Goal: Task Accomplishment & Management: Use online tool/utility

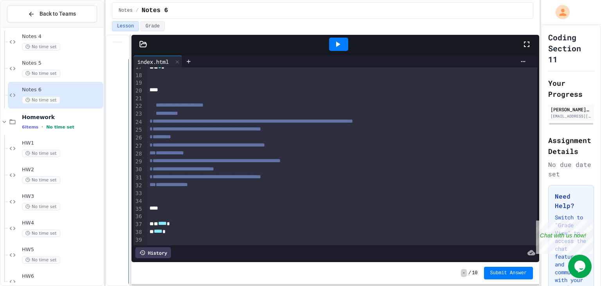
scroll to position [183, 0]
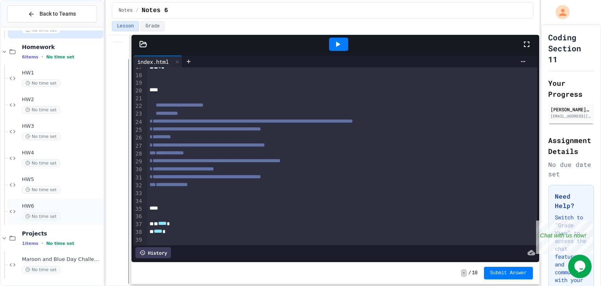
click at [32, 205] on span "HW6" at bounding box center [62, 206] width 80 height 7
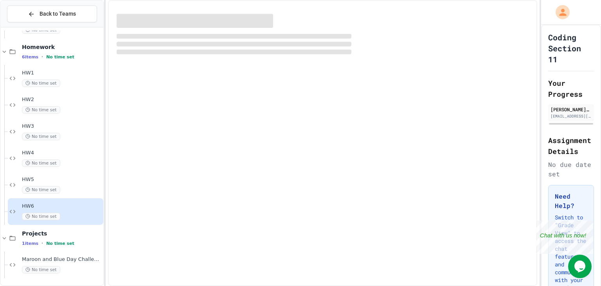
scroll to position [174, 0]
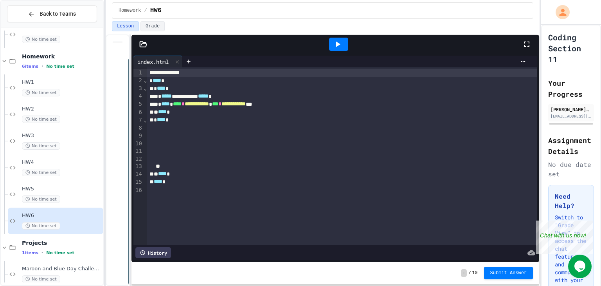
click at [340, 36] on div at bounding box center [338, 44] width 27 height 21
click at [339, 38] on div at bounding box center [338, 44] width 19 height 13
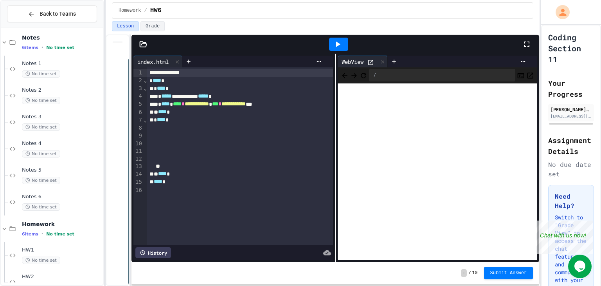
scroll to position [4, 0]
click at [41, 194] on div "Notes 6 No time set" at bounding box center [55, 204] width 95 height 27
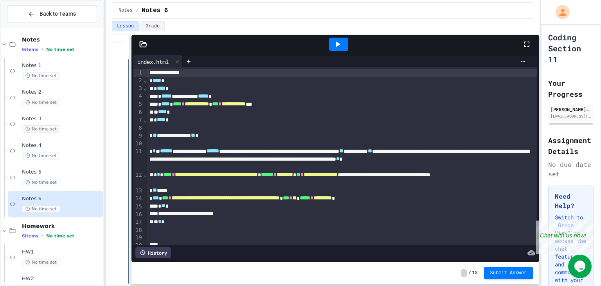
click at [330, 39] on div at bounding box center [338, 44] width 19 height 13
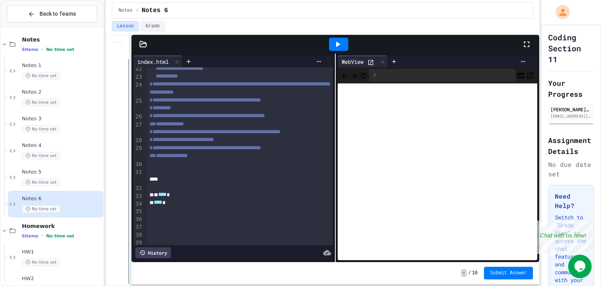
scroll to position [241, 0]
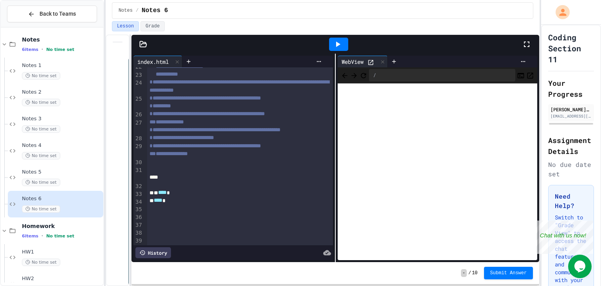
click at [261, 173] on div at bounding box center [240, 170] width 186 height 8
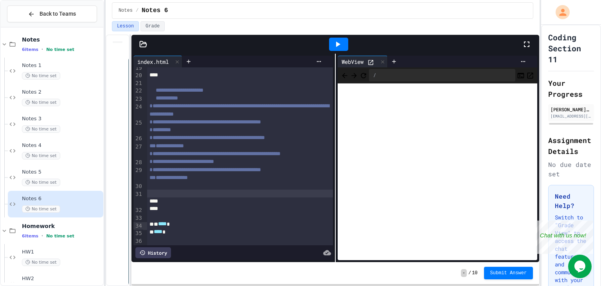
scroll to position [214, 0]
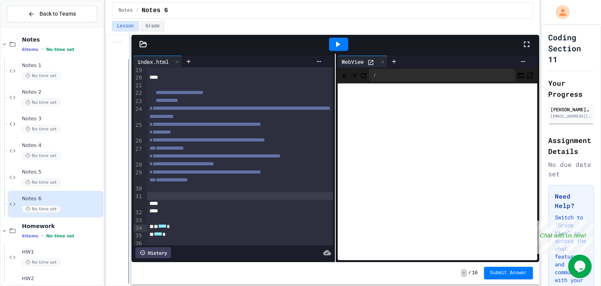
click at [2, 151] on div "Notes 4 No time set" at bounding box center [52, 150] width 103 height 27
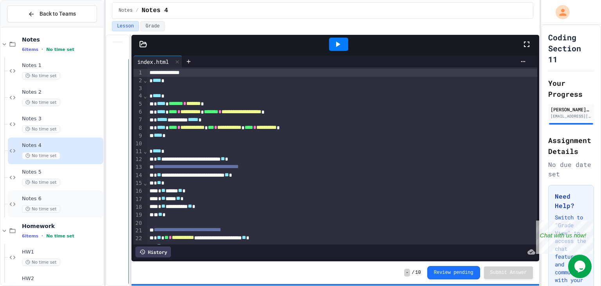
click at [61, 212] on div "Notes 6 No time set" at bounding box center [55, 204] width 95 height 27
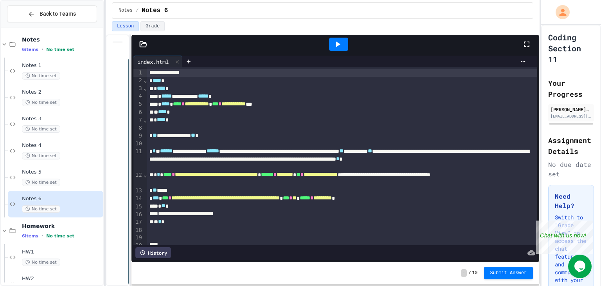
click at [340, 48] on icon at bounding box center [337, 44] width 9 height 9
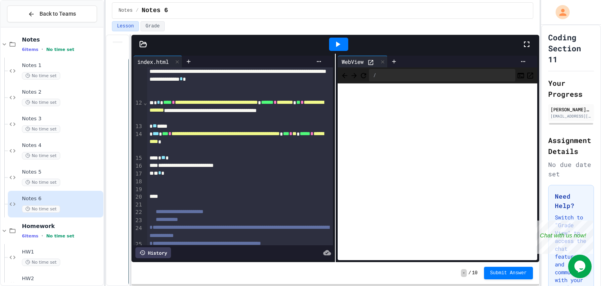
scroll to position [92, 0]
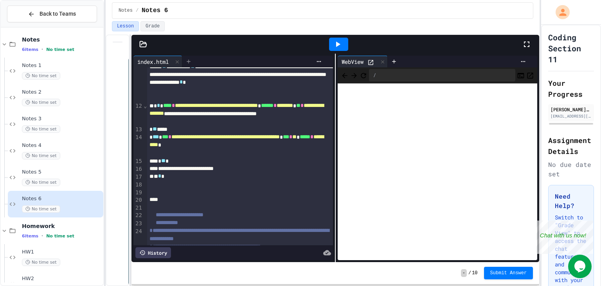
click at [192, 64] on icon at bounding box center [188, 61] width 6 height 6
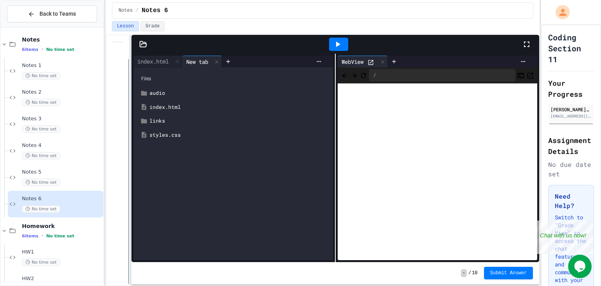
click at [162, 135] on div "styles.css" at bounding box center [238, 135] width 179 height 8
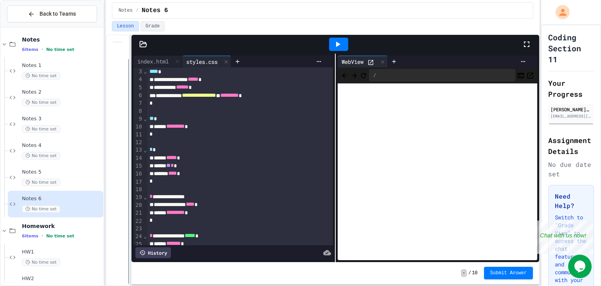
scroll to position [26, 0]
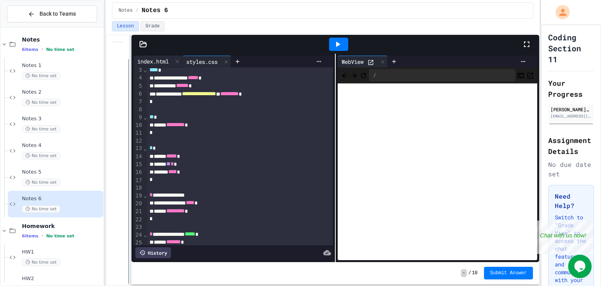
click at [162, 64] on div "index.html" at bounding box center [152, 61] width 39 height 8
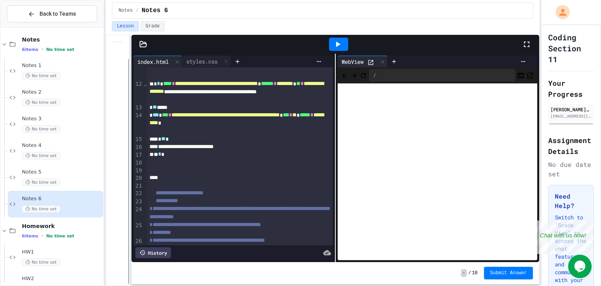
scroll to position [114, 0]
click at [213, 60] on div "styles.css" at bounding box center [201, 61] width 39 height 8
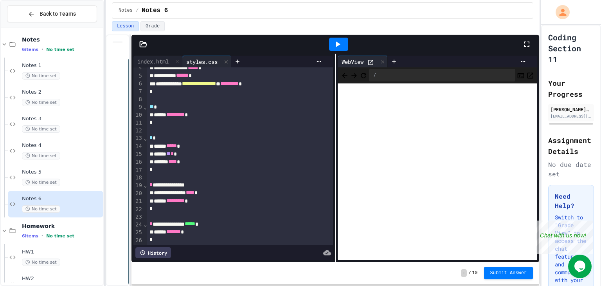
scroll to position [34, 0]
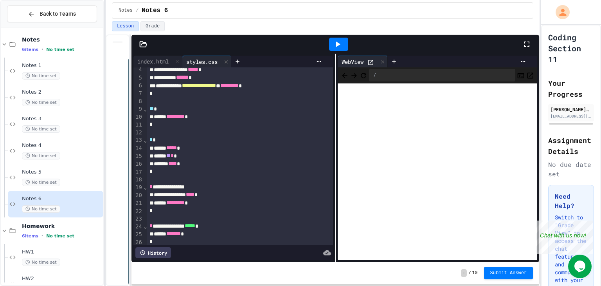
click at [213, 212] on div "*" at bounding box center [240, 211] width 186 height 8
click at [213, 203] on div "****** ********* *" at bounding box center [240, 203] width 186 height 8
click at [209, 235] on div "****** ******* *" at bounding box center [240, 234] width 186 height 8
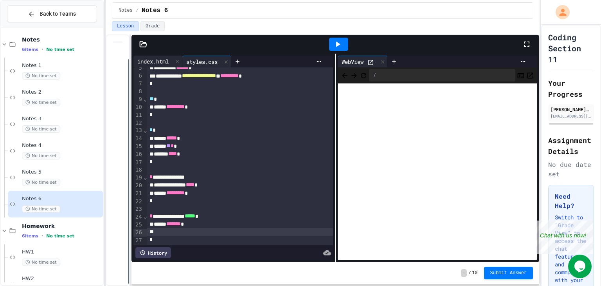
click at [159, 61] on div "index.html" at bounding box center [152, 61] width 39 height 8
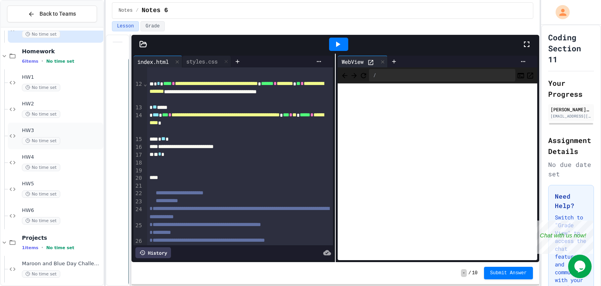
scroll to position [183, 0]
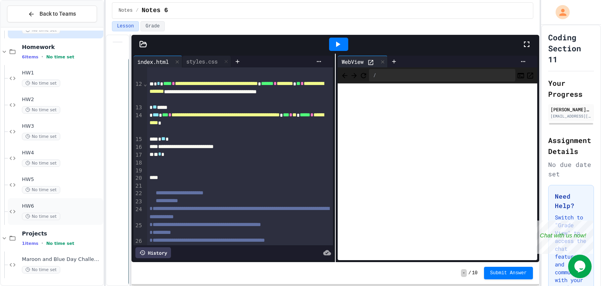
click at [29, 214] on icon at bounding box center [27, 216] width 5 height 5
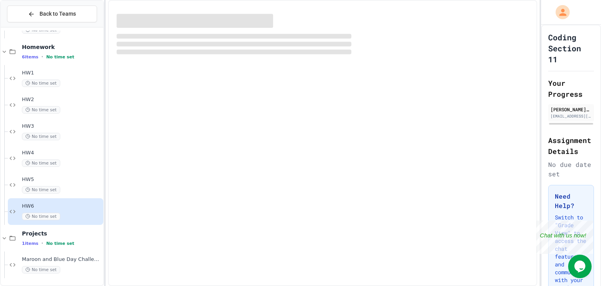
scroll to position [174, 0]
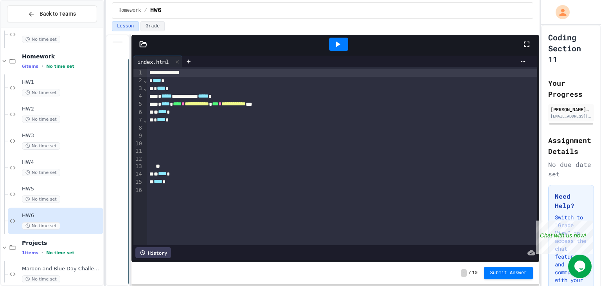
click at [301, 126] on div at bounding box center [342, 128] width 390 height 8
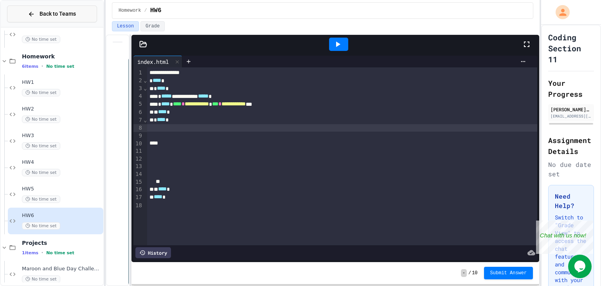
click at [74, 15] on span "Back to Teams" at bounding box center [58, 14] width 36 height 8
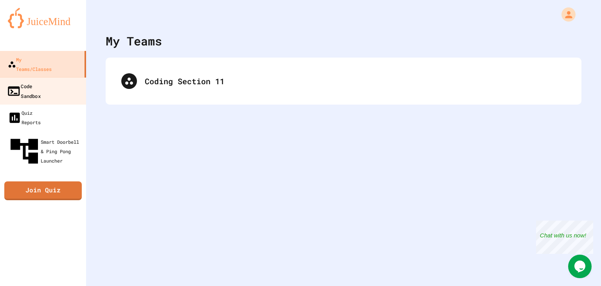
click at [36, 81] on div "Code Sandbox" at bounding box center [24, 90] width 34 height 19
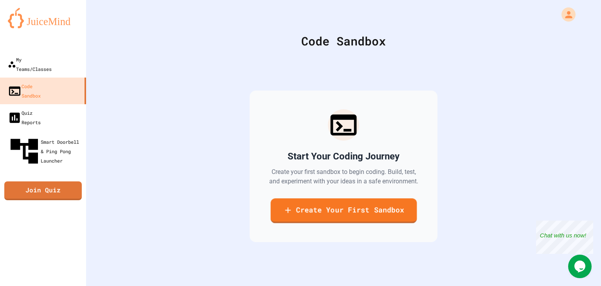
click at [326, 200] on link "Create Your First Sandbox" at bounding box center [343, 210] width 146 height 25
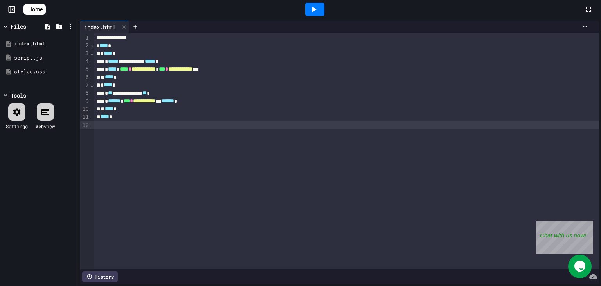
click at [189, 129] on div "**********" at bounding box center [346, 150] width 505 height 236
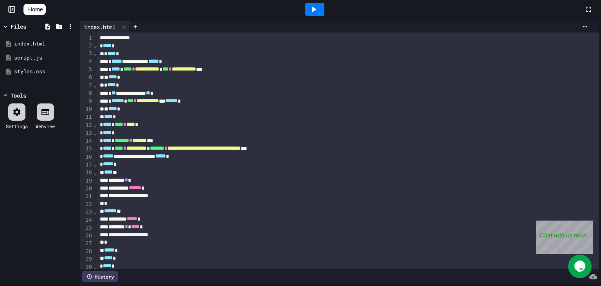
click at [319, 11] on icon at bounding box center [313, 9] width 9 height 9
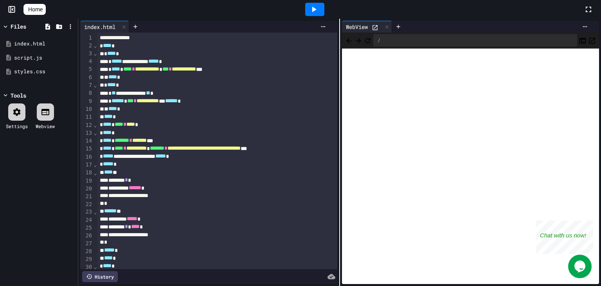
click at [319, 10] on icon at bounding box center [313, 9] width 9 height 9
click at [319, 12] on icon at bounding box center [313, 9] width 9 height 9
click at [369, 27] on div "WebView" at bounding box center [357, 27] width 30 height 8
click at [373, 27] on icon at bounding box center [375, 27] width 7 height 7
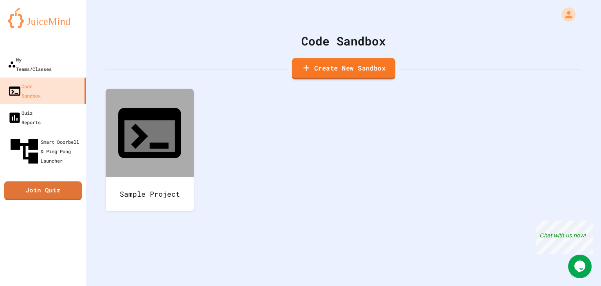
click at [331, 65] on link "Create New Sandbox" at bounding box center [343, 69] width 103 height 22
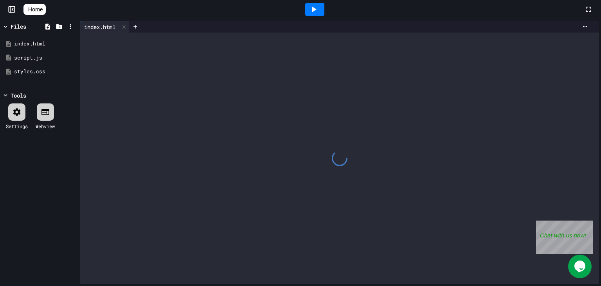
click at [196, 140] on div at bounding box center [339, 157] width 519 height 251
click at [180, 108] on div at bounding box center [339, 157] width 519 height 251
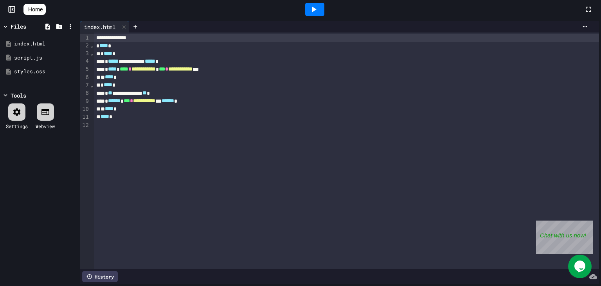
click at [191, 144] on div "**********" at bounding box center [346, 150] width 505 height 236
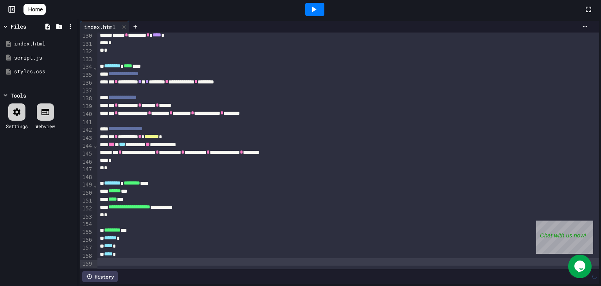
scroll to position [999, 0]
click at [316, 7] on icon at bounding box center [314, 9] width 4 height 5
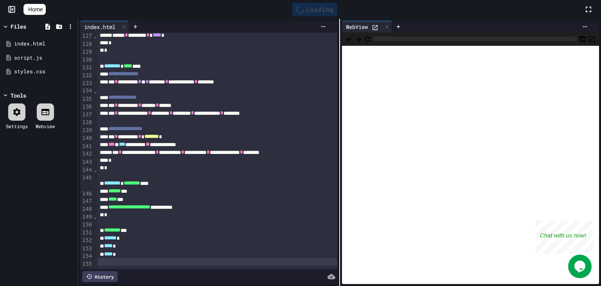
scroll to position [1031, 0]
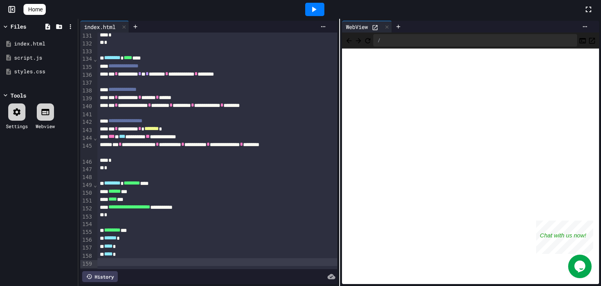
click at [162, 102] on div "**********" at bounding box center [217, 105] width 240 height 8
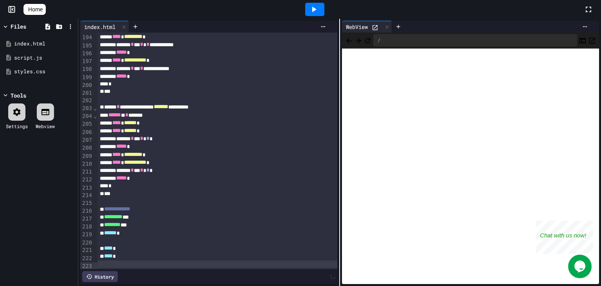
scroll to position [1500, 0]
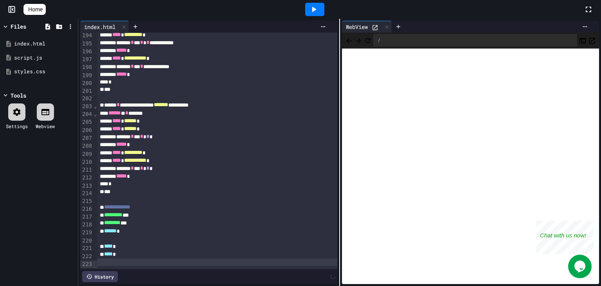
click at [313, 16] on div at bounding box center [314, 9] width 19 height 13
click at [377, 25] on icon at bounding box center [375, 27] width 7 height 7
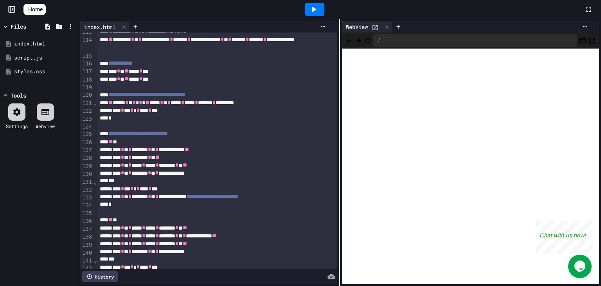
scroll to position [877, 0]
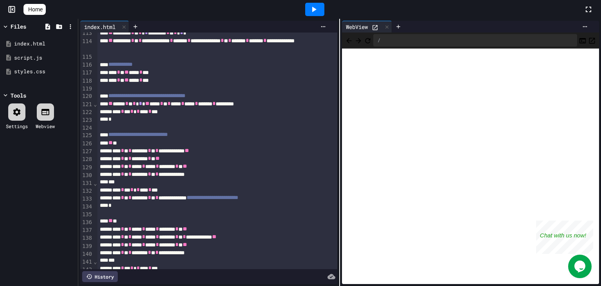
click at [119, 131] on div "**********" at bounding box center [217, 135] width 240 height 8
click at [131, 142] on div "** *" at bounding box center [217, 143] width 240 height 8
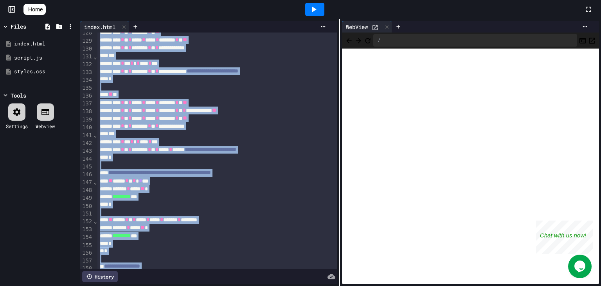
scroll to position [1128, 0]
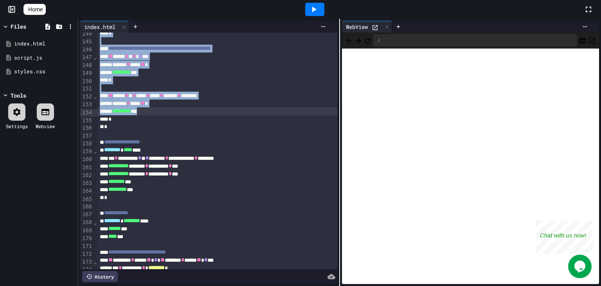
drag, startPoint x: 113, startPoint y: 142, endPoint x: 165, endPoint y: 111, distance: 60.0
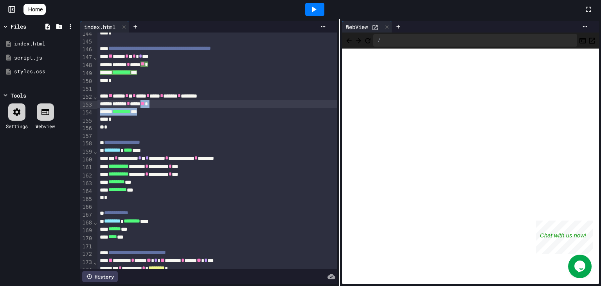
drag, startPoint x: 165, startPoint y: 111, endPoint x: 162, endPoint y: 101, distance: 10.9
click at [162, 101] on div "******* * ***** ** *" at bounding box center [217, 104] width 240 height 8
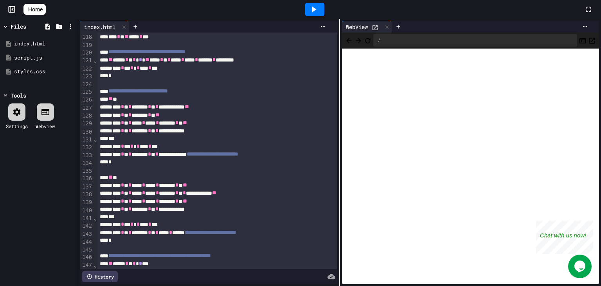
scroll to position [931, 0]
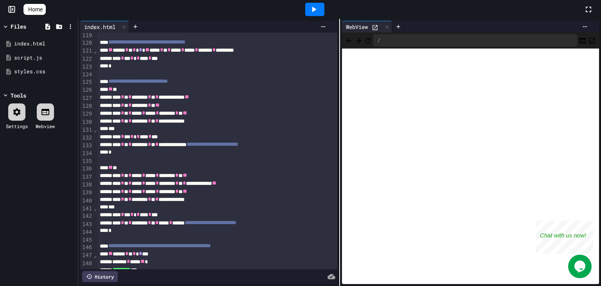
click at [317, 237] on div at bounding box center [217, 238] width 240 height 8
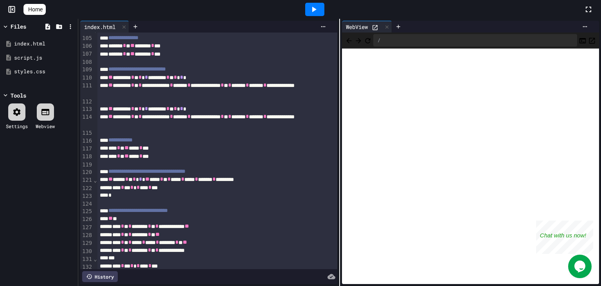
scroll to position [772, 0]
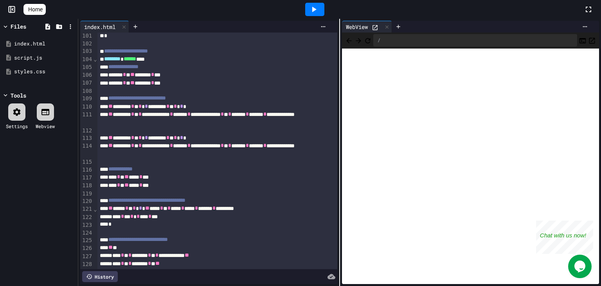
click at [227, 106] on div "** ******** * * * * ********* * * * * *" at bounding box center [217, 107] width 240 height 8
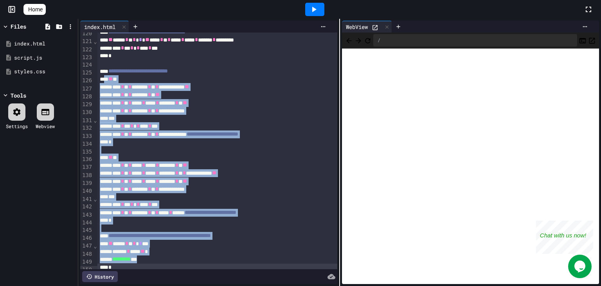
scroll to position [959, 0]
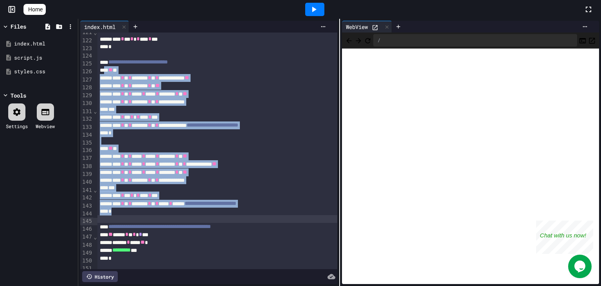
drag, startPoint x: 108, startPoint y: 148, endPoint x: 226, endPoint y: 221, distance: 138.9
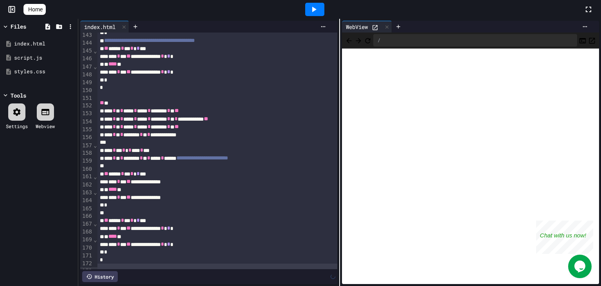
scroll to position [1131, 0]
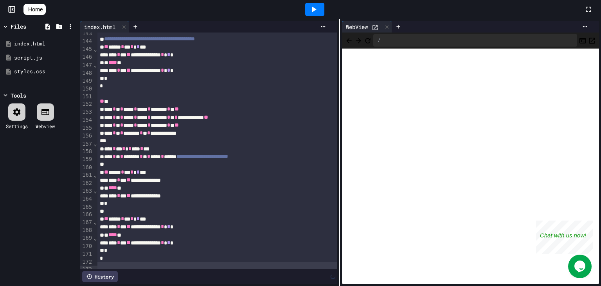
click at [305, 14] on div at bounding box center [314, 9] width 27 height 21
click at [378, 29] on icon at bounding box center [375, 27] width 5 height 5
